Goal: Information Seeking & Learning: Check status

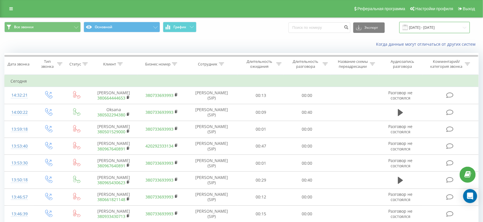
click at [424, 29] on input "[DATE] - [DATE]" at bounding box center [434, 27] width 71 height 11
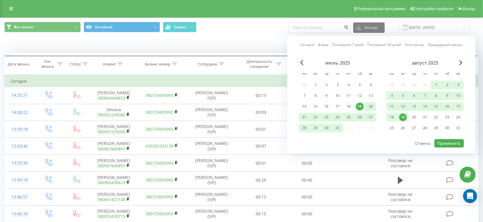
drag, startPoint x: 402, startPoint y: 117, endPoint x: 406, endPoint y: 117, distance: 3.8
click at [403, 117] on div "19" at bounding box center [403, 118] width 8 height 8
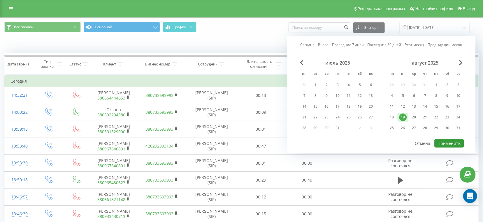
click at [448, 143] on button "Применить" at bounding box center [448, 143] width 29 height 8
type input "19.08.2025 - 19.08.2025"
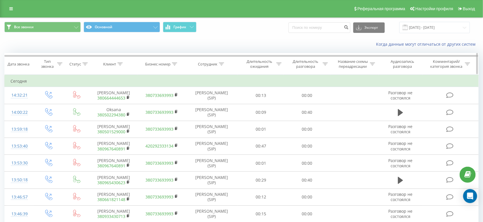
click at [314, 64] on div "Длительность разговора" at bounding box center [305, 64] width 31 height 10
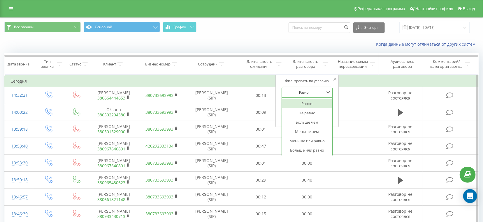
click at [306, 92] on div at bounding box center [303, 93] width 41 height 6
click at [304, 120] on div "Больше чем" at bounding box center [307, 122] width 51 height 9
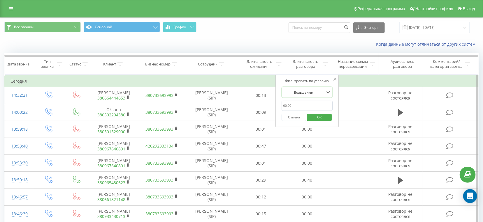
drag, startPoint x: 305, startPoint y: 105, endPoint x: 306, endPoint y: 110, distance: 4.1
click at [305, 105] on input "text" at bounding box center [307, 106] width 51 height 10
type input "28"
click at [317, 117] on span "OK" at bounding box center [319, 117] width 16 height 9
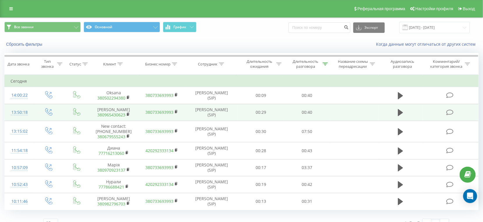
scroll to position [9, 0]
